Goal: Go to known website: Access a specific website the user already knows

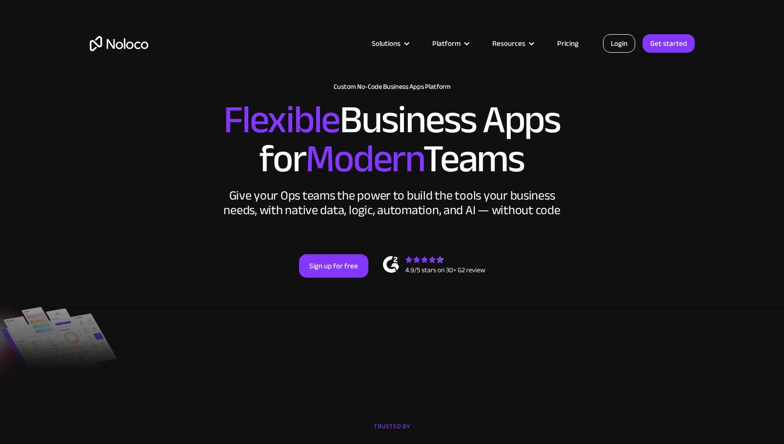
click at [622, 41] on link "Login" at bounding box center [619, 43] width 32 height 19
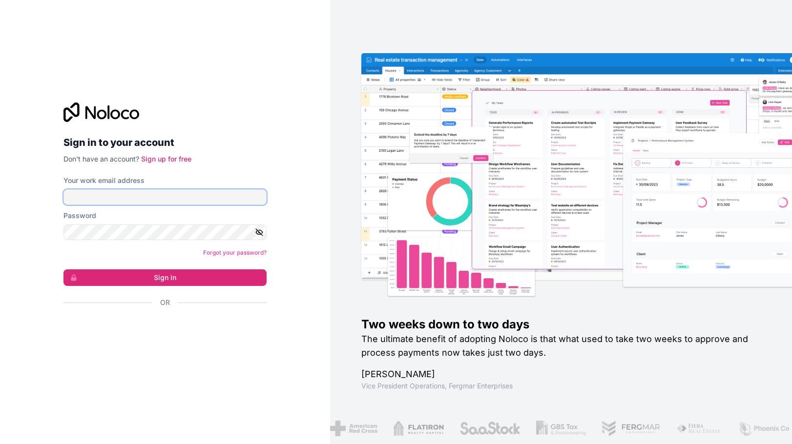
type input "f.allombert@cogis-formation.fr"
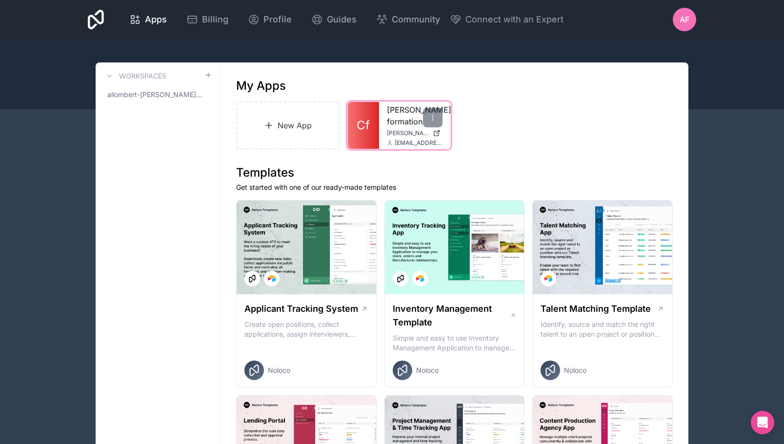
click at [407, 129] on div "cogis-formation cogis-formation.noloco.co f.allombert@cogis-formation.fr" at bounding box center [414, 125] width 71 height 47
click at [411, 135] on span "cogis-formation.noloco.co" at bounding box center [408, 133] width 42 height 8
